Goal: Book appointment/travel/reservation

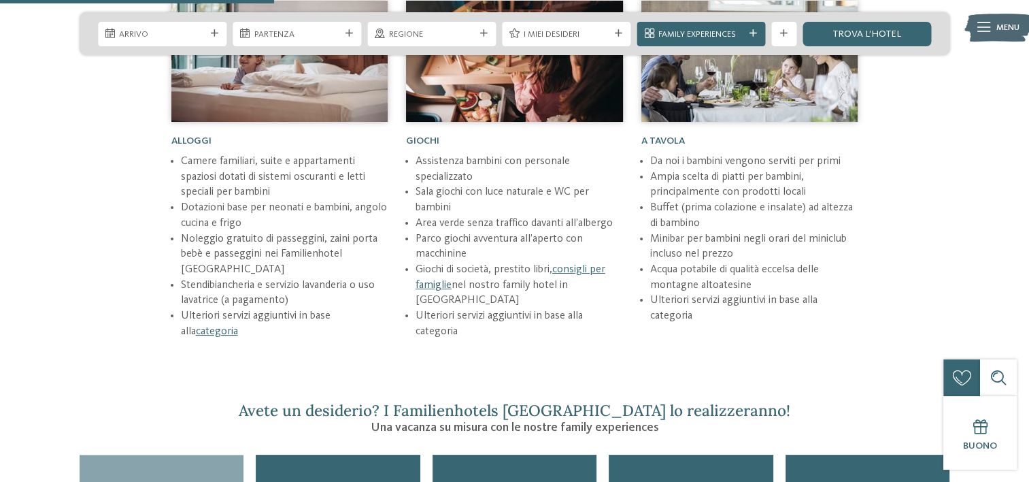
scroll to position [1905, 0]
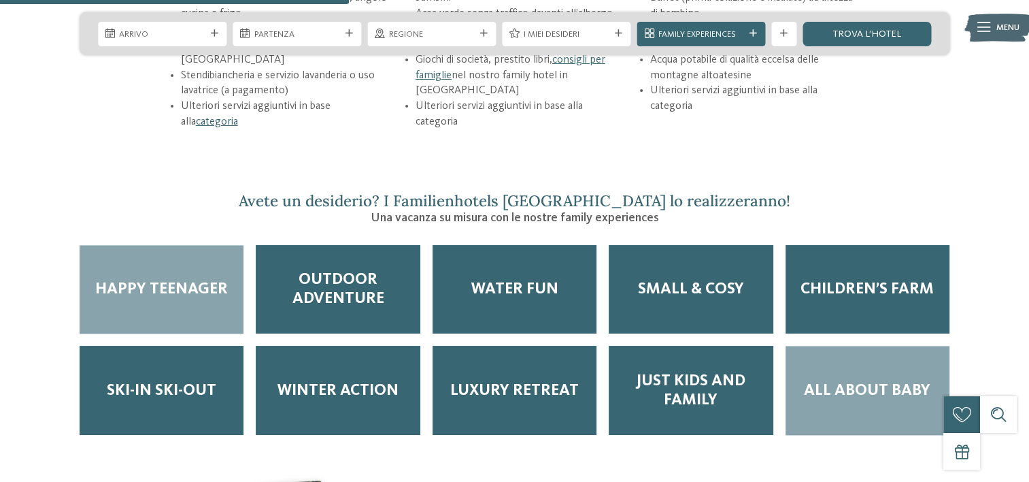
click at [826, 381] on span "All about baby" at bounding box center [867, 390] width 127 height 19
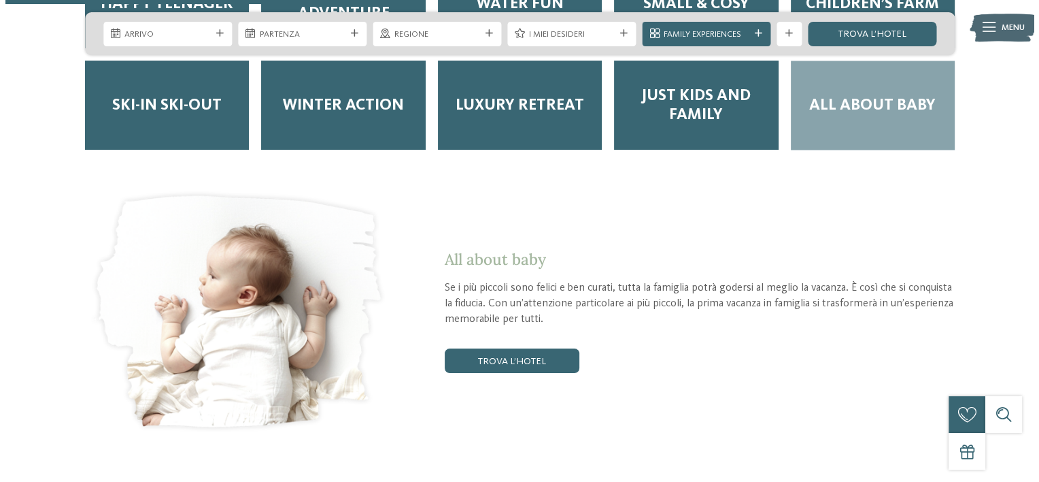
scroll to position [2245, 0]
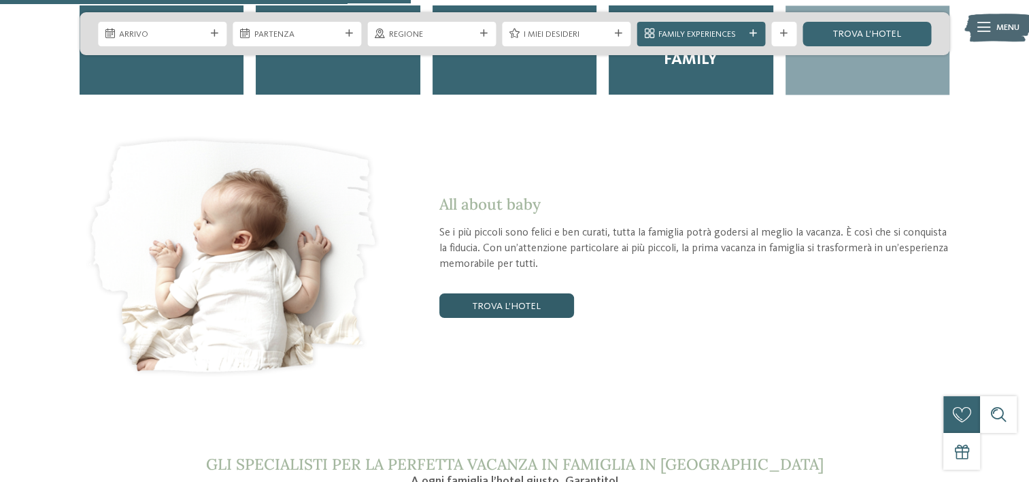
click at [472, 293] on link "trova l’hotel" at bounding box center [506, 305] width 135 height 24
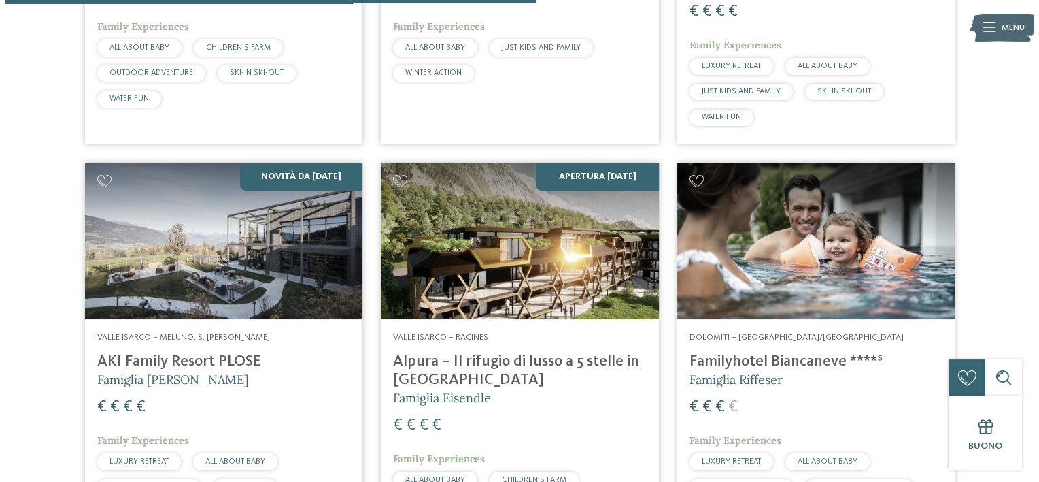
scroll to position [1142, 0]
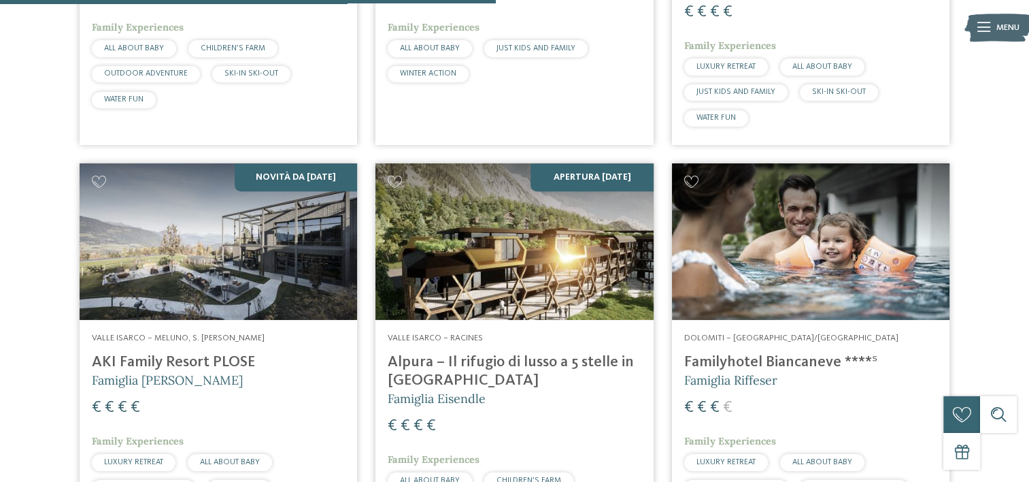
click at [637, 236] on img at bounding box center [514, 241] width 278 height 156
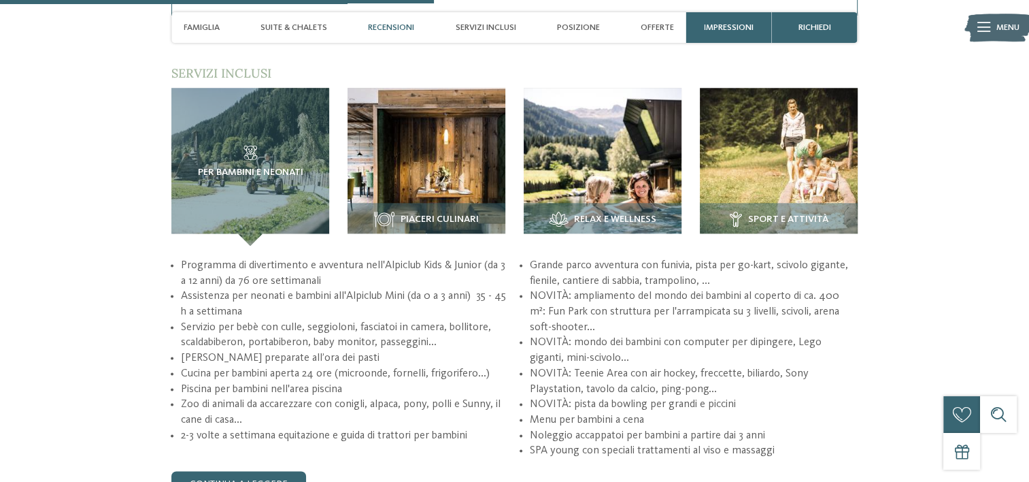
scroll to position [1769, 0]
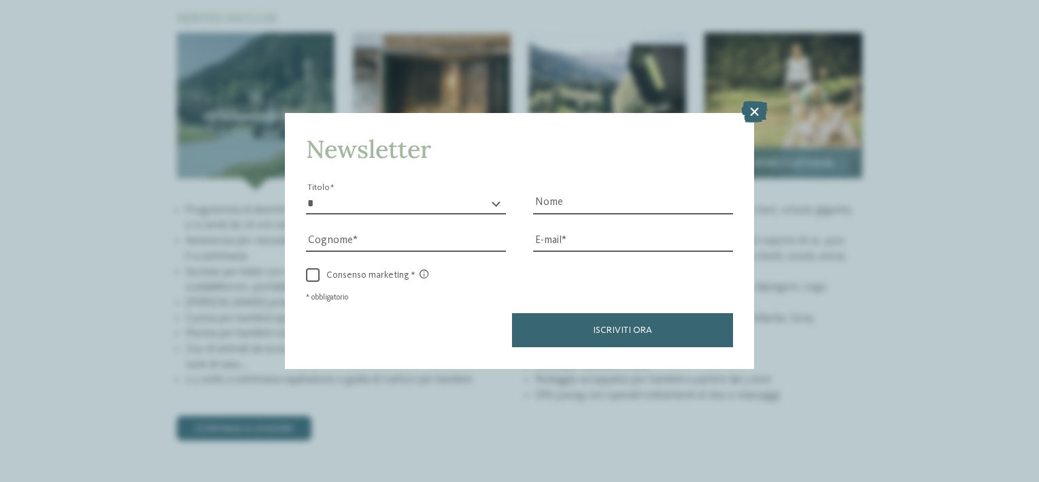
drag, startPoint x: 751, startPoint y: 112, endPoint x: 740, endPoint y: 114, distance: 11.1
click at [751, 112] on icon at bounding box center [754, 112] width 27 height 22
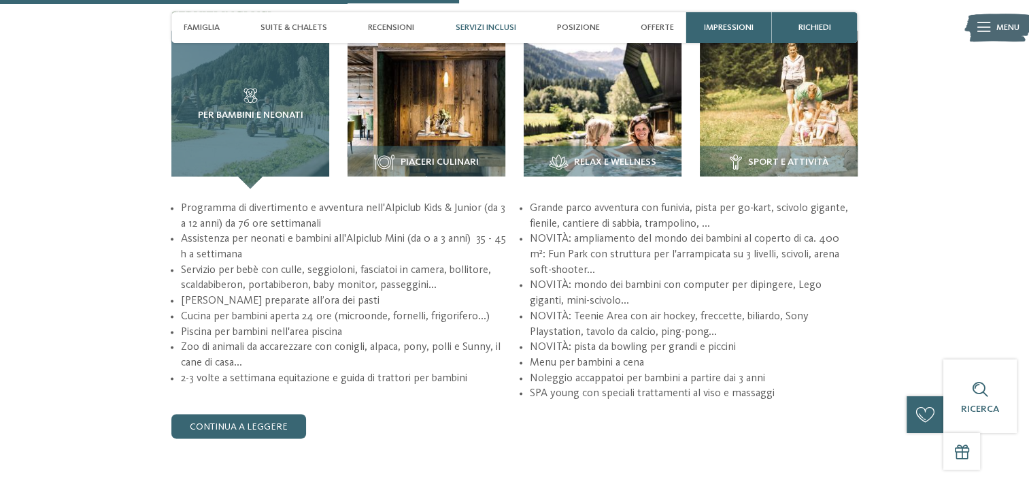
click at [282, 131] on div "Per bambini e neonati" at bounding box center [250, 110] width 158 height 158
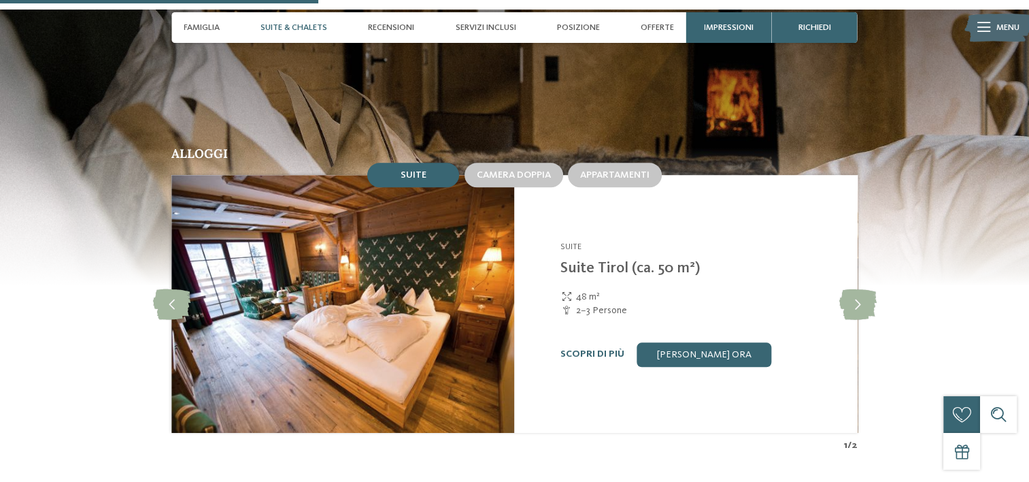
scroll to position [1224, 0]
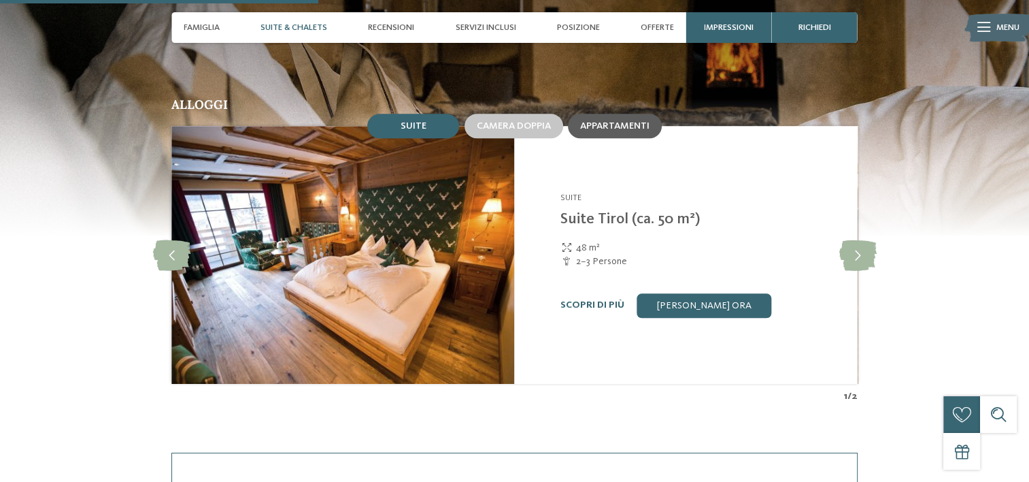
click at [637, 129] on span "Appartamenti" at bounding box center [614, 126] width 69 height 10
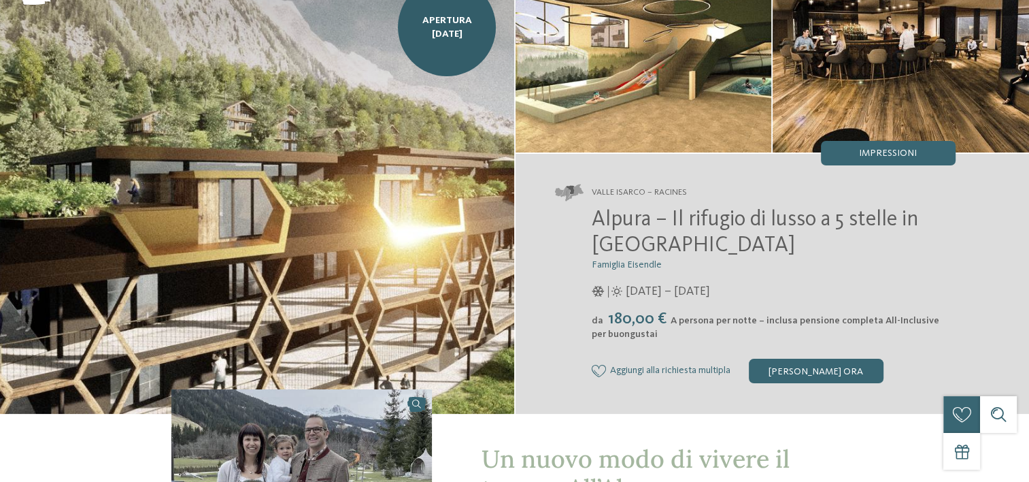
scroll to position [0, 0]
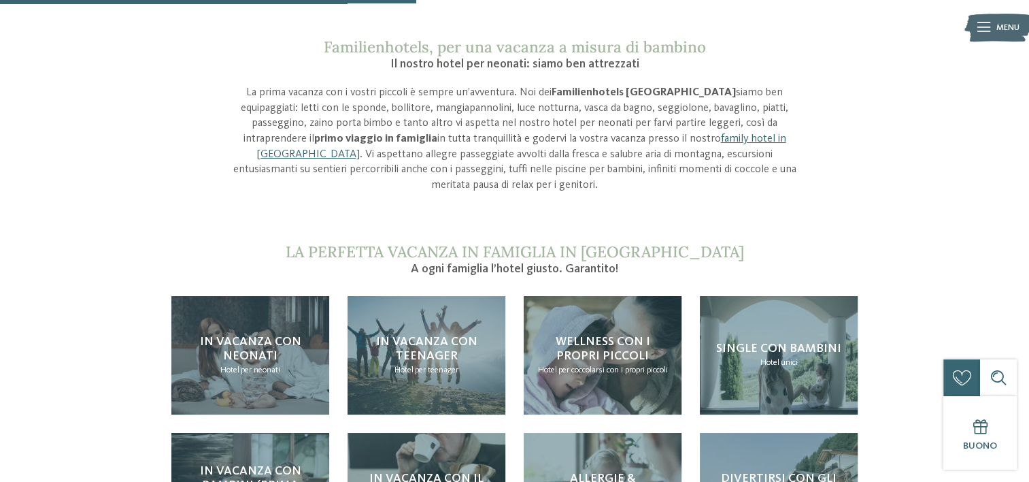
scroll to position [1224, 0]
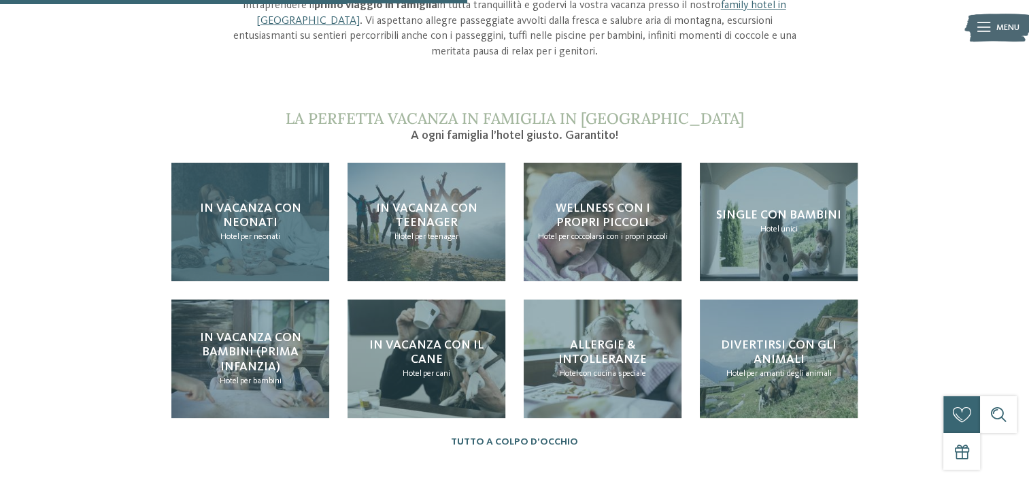
click at [271, 201] on h4 "In vacanza con neonati" at bounding box center [250, 215] width 133 height 29
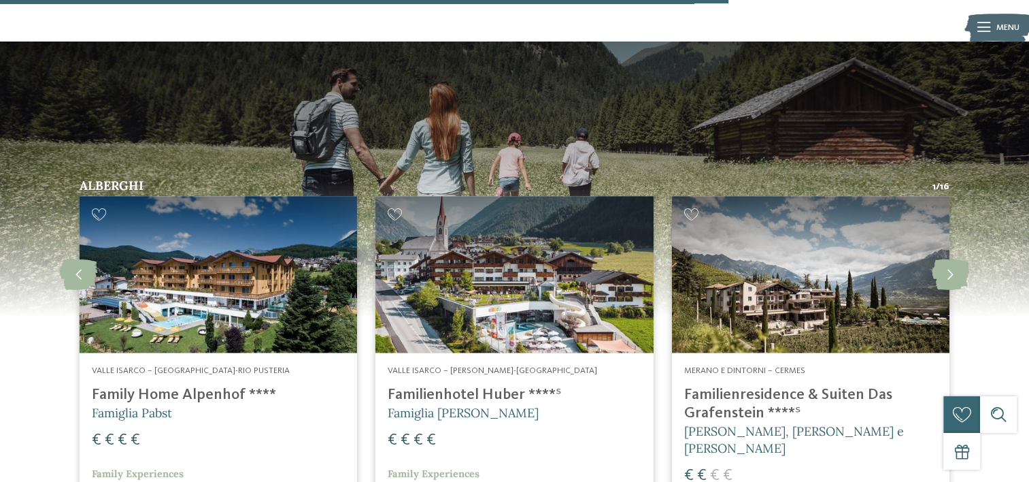
scroll to position [1973, 0]
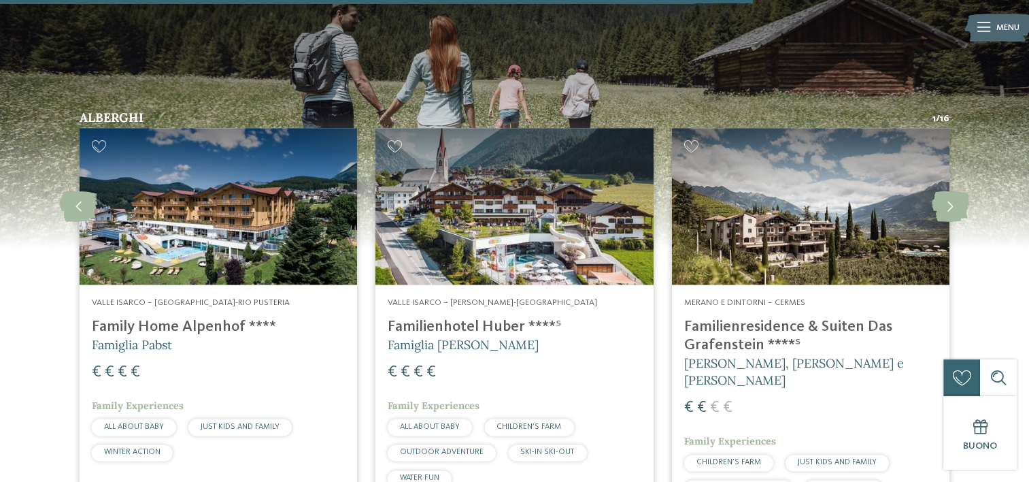
click at [403, 153] on img at bounding box center [514, 206] width 278 height 156
